Goal: Transaction & Acquisition: Purchase product/service

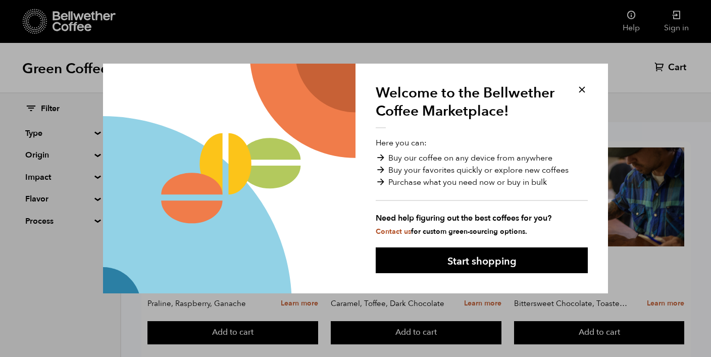
click at [582, 89] on button at bounding box center [582, 90] width 12 height 12
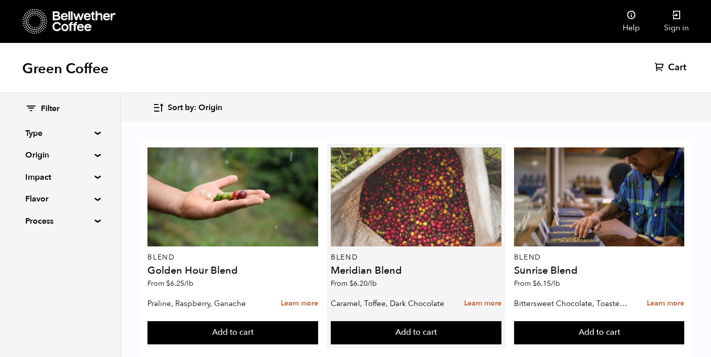
click at [399, 203] on div at bounding box center [416, 197] width 171 height 99
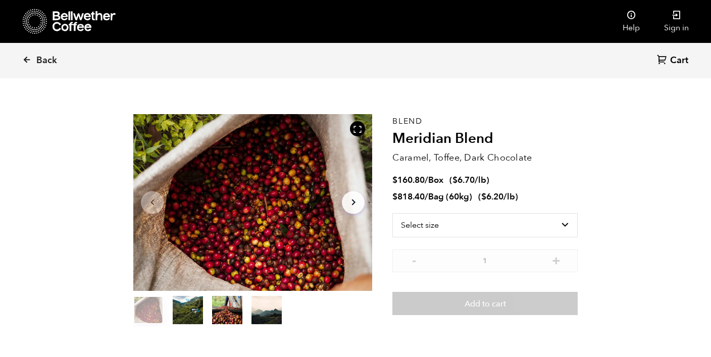
scroll to position [18, 0]
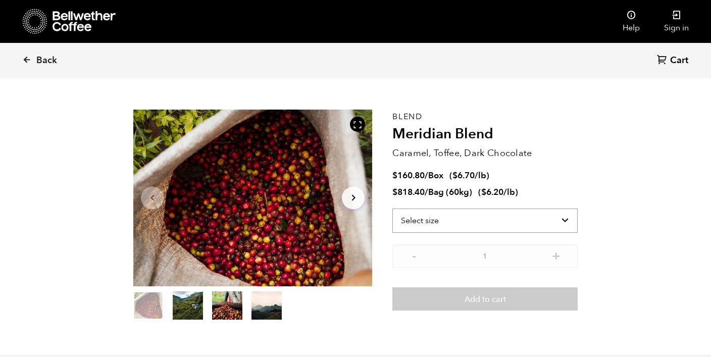
click at [487, 219] on select "Select size Bag (60kg) (132 lbs) Box (24 lbs)" at bounding box center [485, 221] width 185 height 24
click at [393, 209] on select "Select size Bag (60kg) (132 lbs) Box (24 lbs)" at bounding box center [485, 221] width 185 height 24
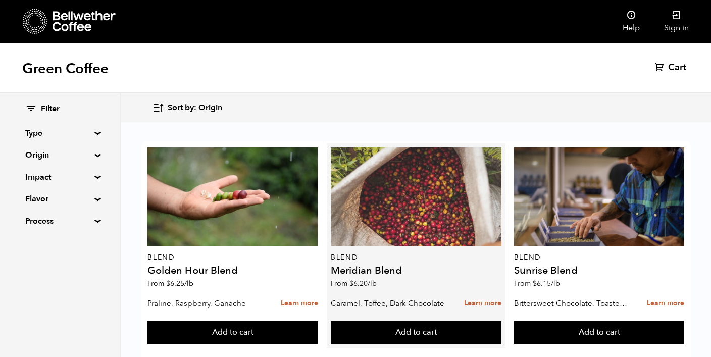
scroll to position [530, 0]
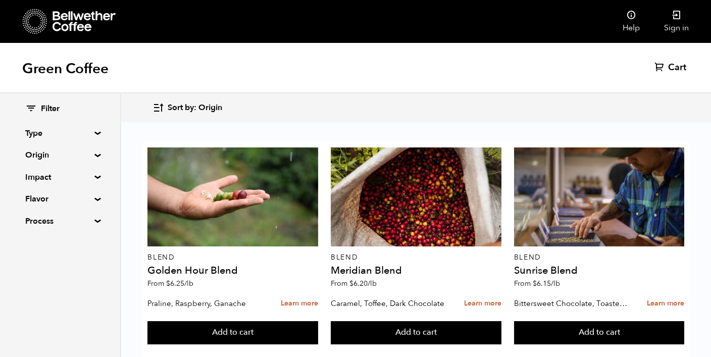
click at [29, 23] on icon at bounding box center [35, 22] width 25 height 26
click at [94, 133] on summary "Type" at bounding box center [60, 133] width 70 height 12
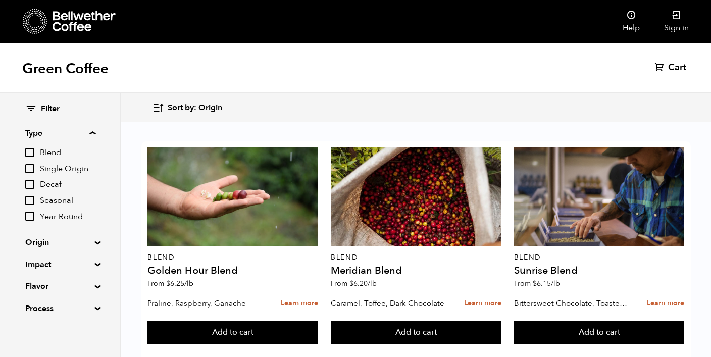
click at [304, 100] on div "Sort by: Origin Sort by: Origin Sort by: Most recent Sort by: Name Sort by: Pri…" at bounding box center [416, 108] width 527 height 24
